Goal: Information Seeking & Learning: Learn about a topic

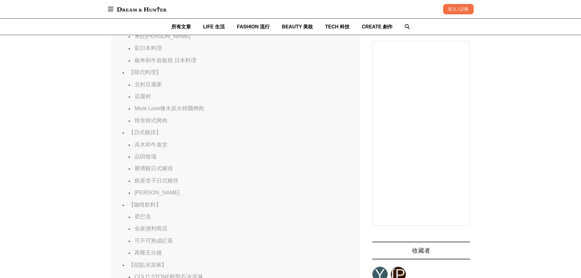
scroll to position [0, 249]
click at [146, 171] on link "勝博殿日式豬排" at bounding box center [154, 168] width 38 height 6
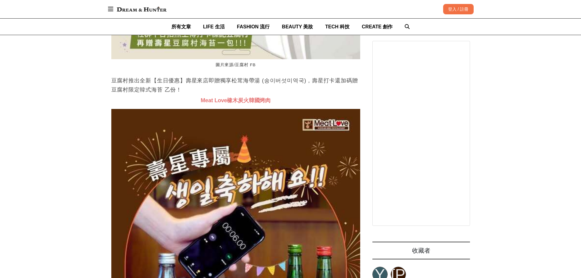
scroll to position [0, 986]
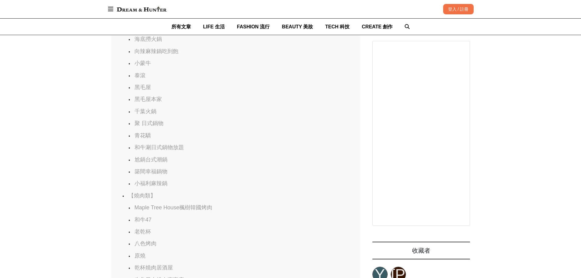
scroll to position [0, 747]
click at [145, 66] on link "小蒙牛" at bounding box center [143, 63] width 16 height 6
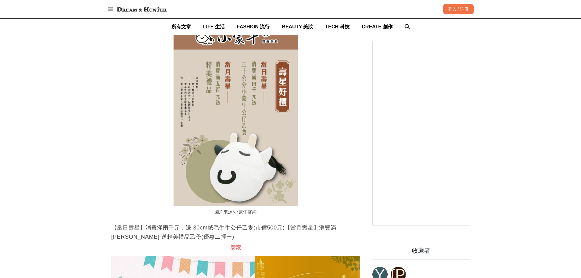
scroll to position [0, 996]
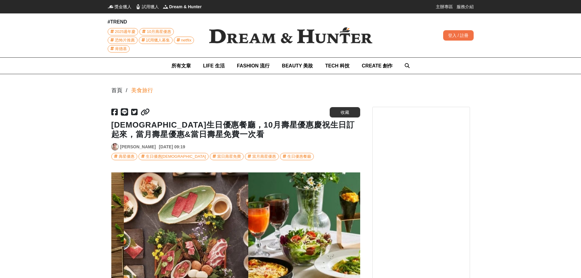
scroll to position [0, 810]
